Goal: Task Accomplishment & Management: Use online tool/utility

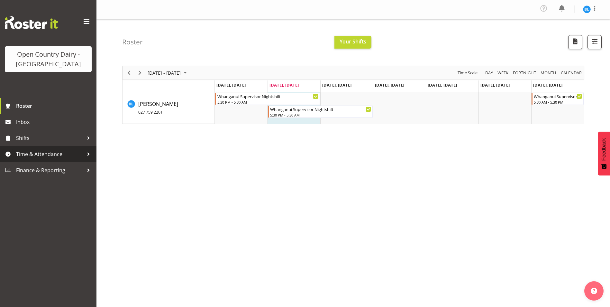
click at [47, 151] on span "Time & Attendance" at bounding box center [50, 154] width 68 height 10
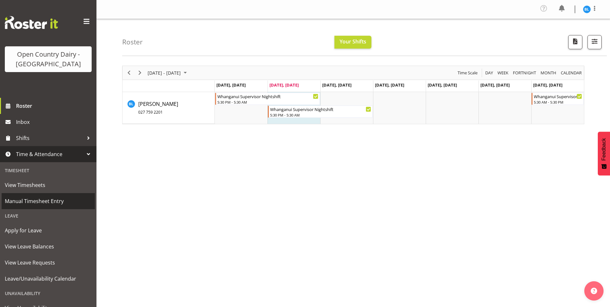
click at [43, 199] on span "Manual Timesheet Entry" at bounding box center [48, 201] width 87 height 10
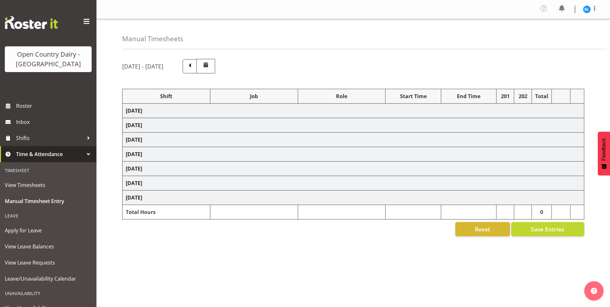
select select "70655"
select select "66992"
select select "70656"
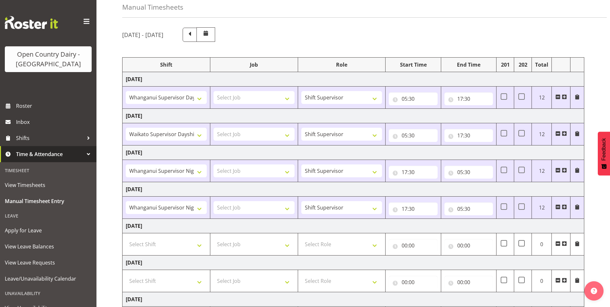
scroll to position [94, 0]
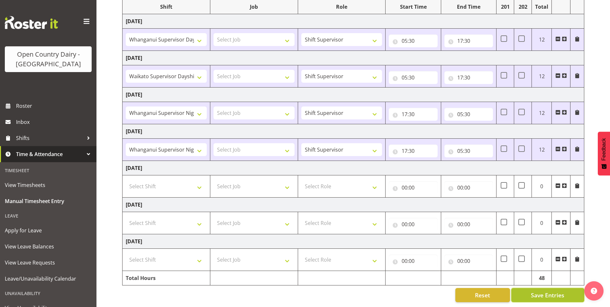
click at [531, 291] on span "Save Entries" at bounding box center [547, 295] width 33 height 8
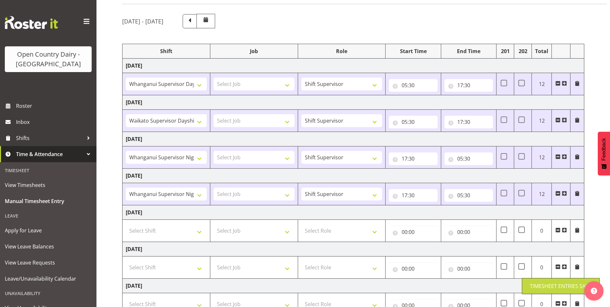
scroll to position [0, 0]
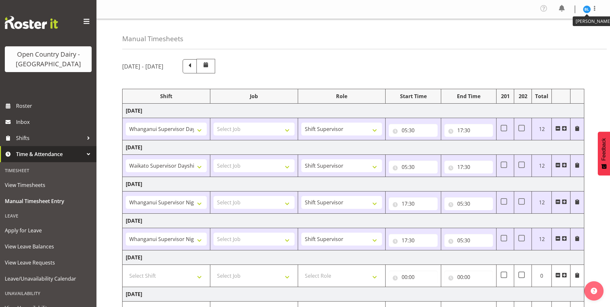
click at [588, 11] on img at bounding box center [587, 9] width 8 height 8
click at [558, 36] on link "Log Out" at bounding box center [568, 36] width 62 height 12
